Goal: Information Seeking & Learning: Learn about a topic

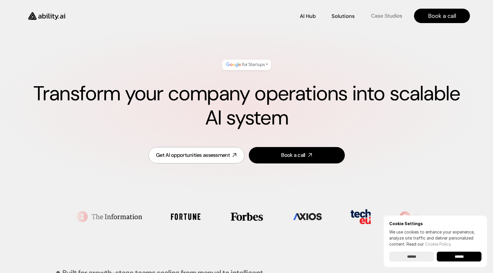
click at [378, 14] on p "Case Studies" at bounding box center [385, 15] width 31 height 7
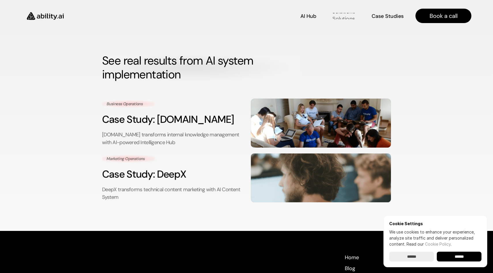
click at [343, 15] on p "Solutions" at bounding box center [343, 18] width 22 height 7
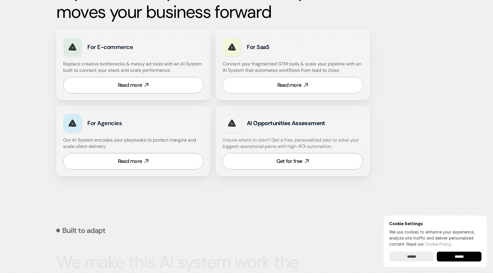
scroll to position [344, 0]
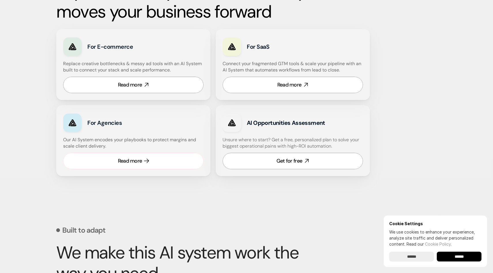
click at [142, 158] on link "Read more" at bounding box center [133, 161] width 140 height 16
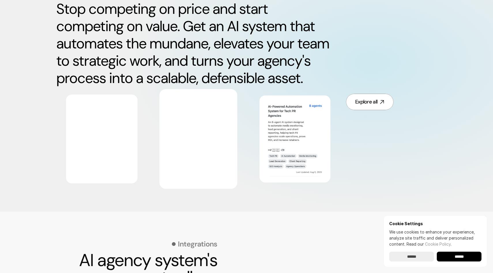
scroll to position [305, 0]
